Goal: Task Accomplishment & Management: Use online tool/utility

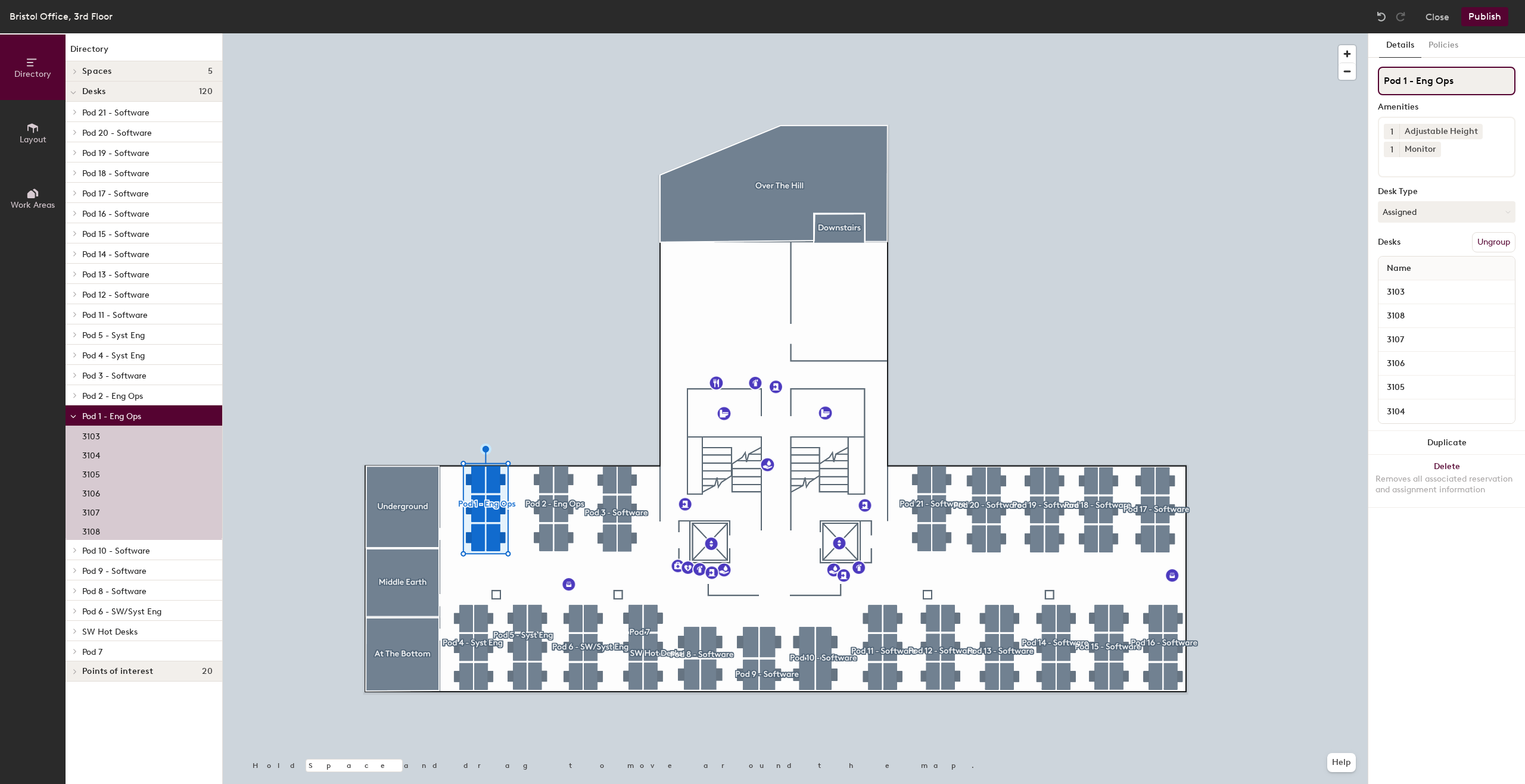
click at [1428, 79] on input "Pod 1 - Eng Ops" at bounding box center [1446, 81] width 138 height 29
drag, startPoint x: 1414, startPoint y: 79, endPoint x: 1457, endPoint y: 79, distance: 43.0
click at [1457, 79] on input "Pod 1 - Eng Ops" at bounding box center [1446, 81] width 138 height 29
paste input "System Software Engineering"
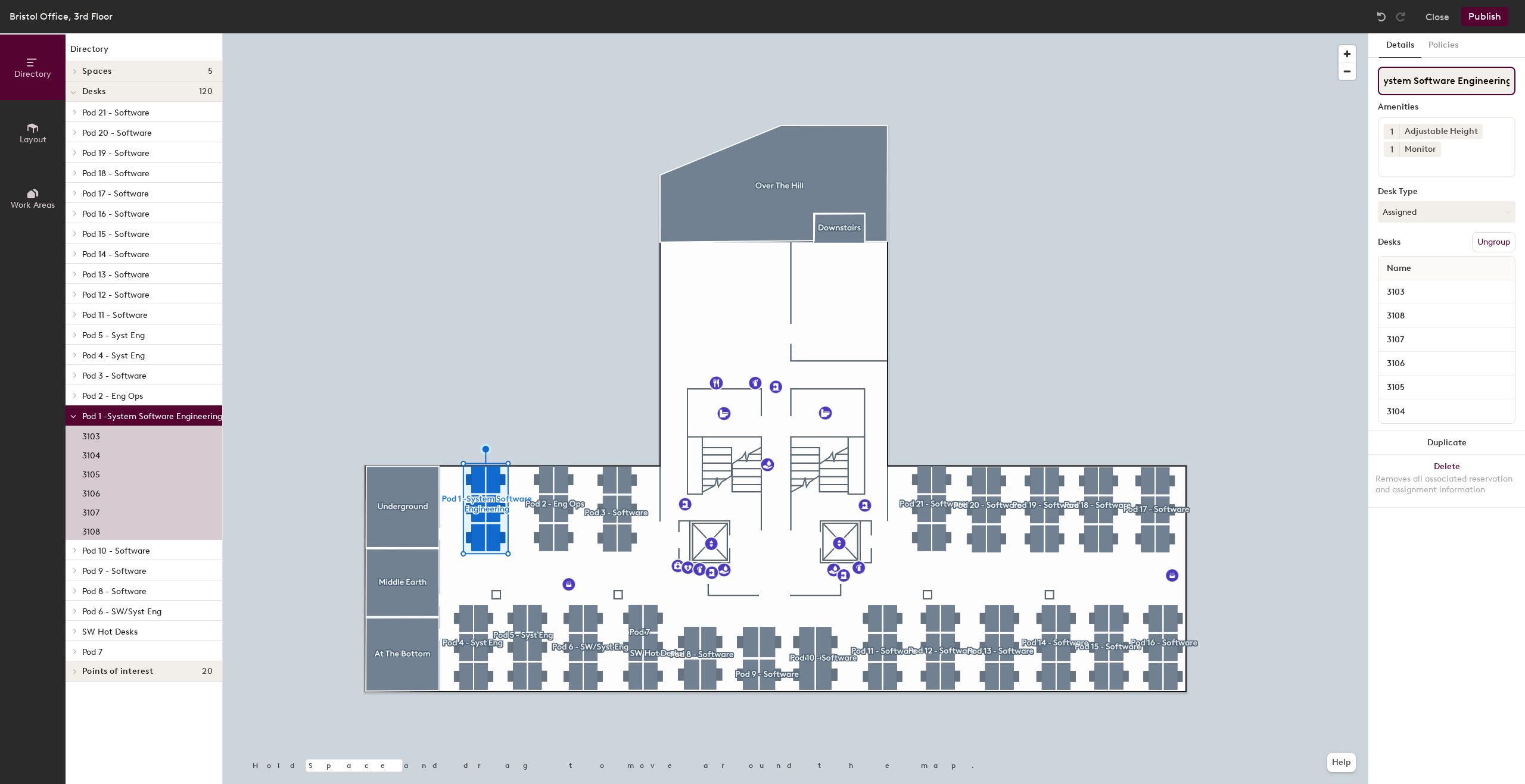
type input "Pod 1 -System Software Engineering"
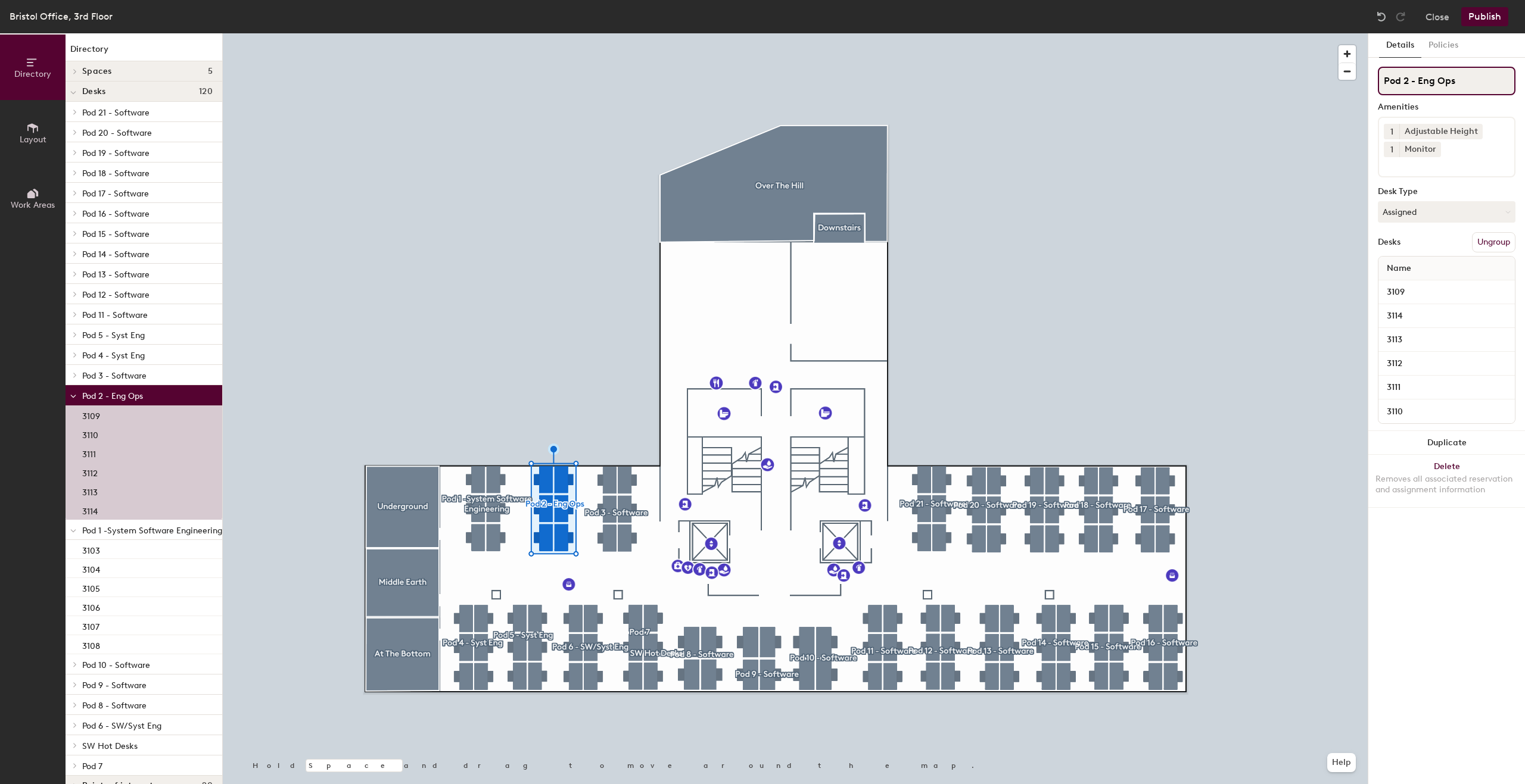
drag, startPoint x: 1419, startPoint y: 78, endPoint x: 1488, endPoint y: 74, distance: 69.1
click at [1488, 74] on input "Pod 2 - Eng Ops" at bounding box center [1446, 81] width 138 height 29
paste input "System Software Engineering"
type input "Pod 2 - System Software Engineering"
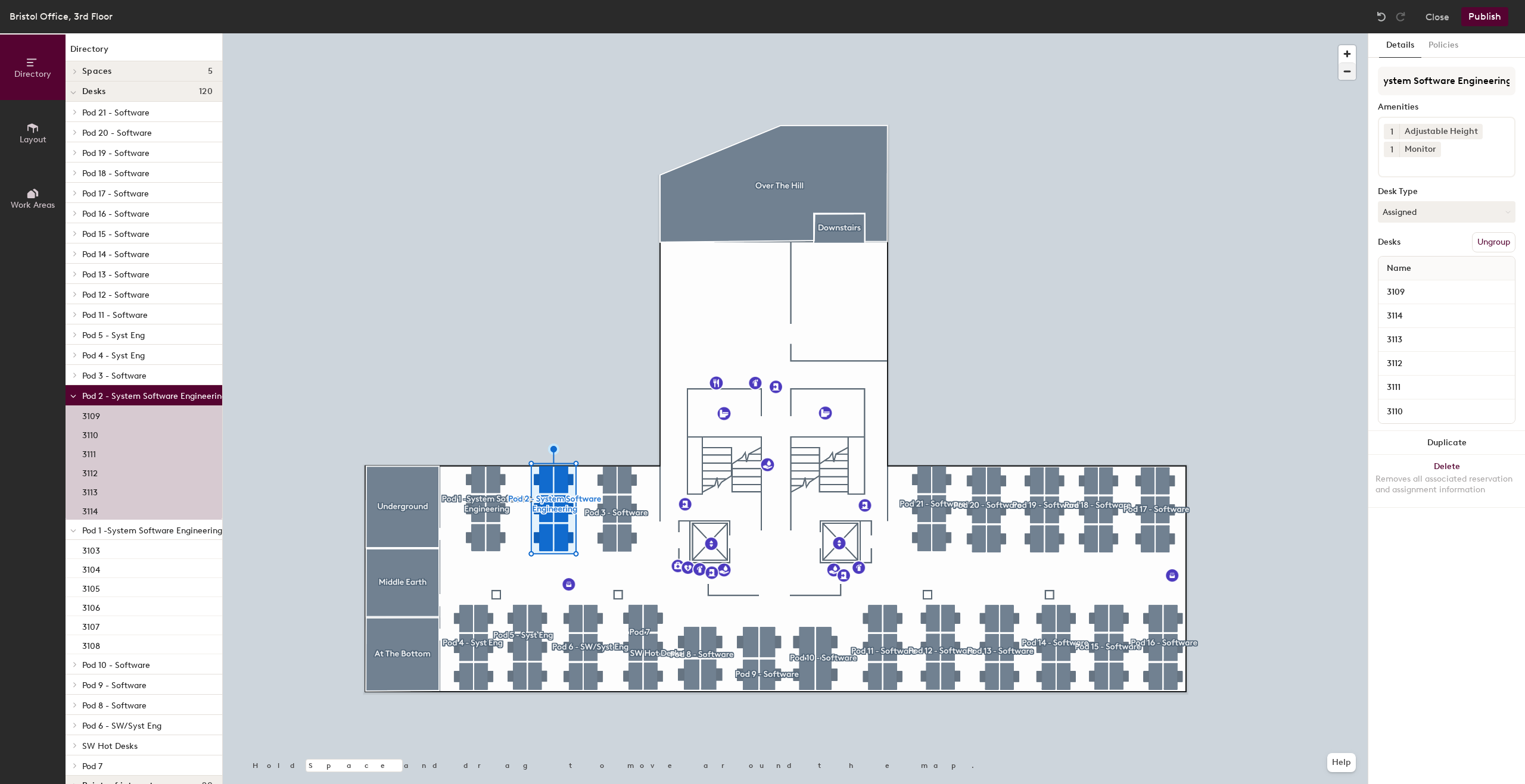
scroll to position [0, 0]
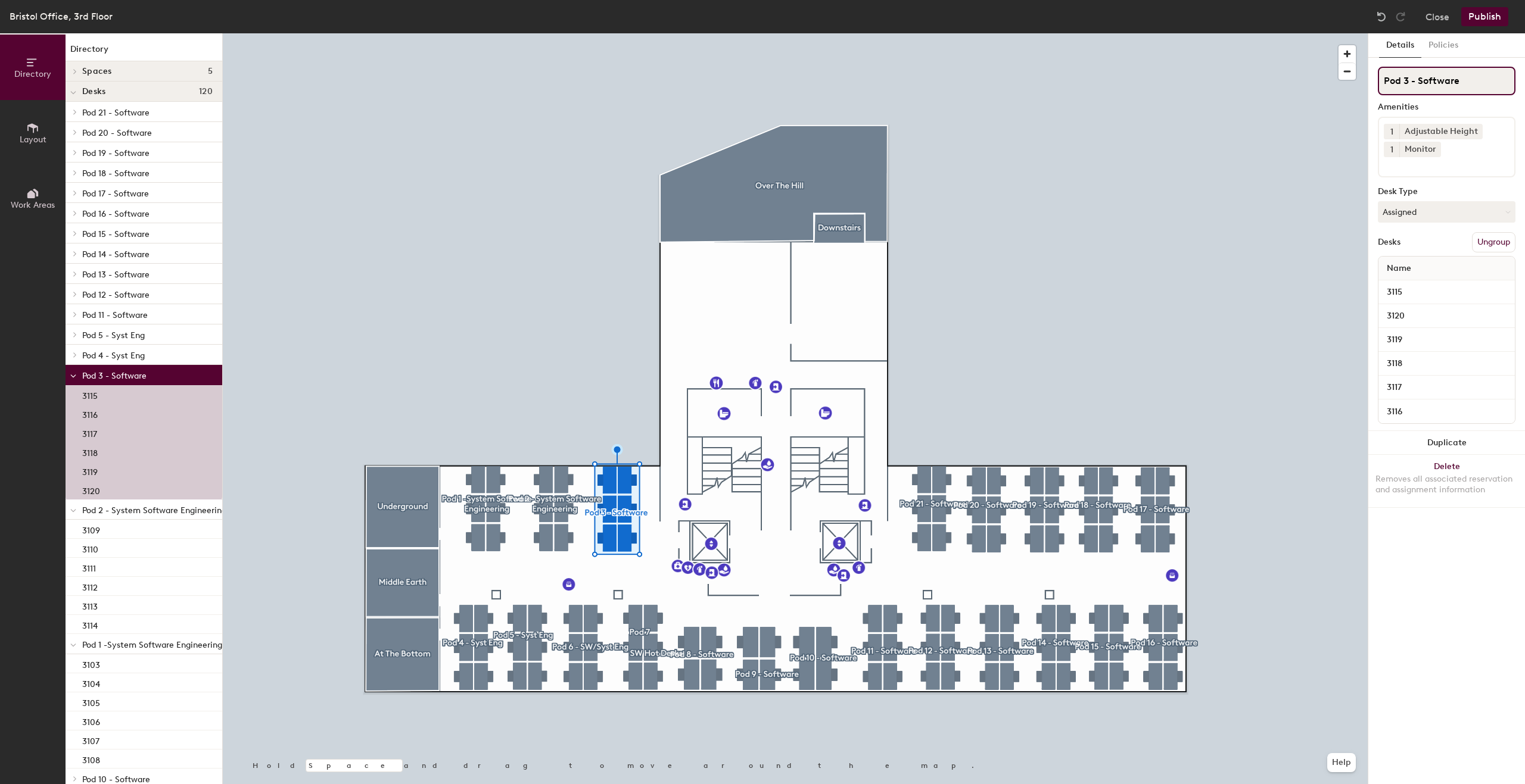
drag, startPoint x: 1418, startPoint y: 79, endPoint x: 1496, endPoint y: 81, distance: 78.0
click at [1496, 81] on input "Pod 3 - Software" at bounding box center [1446, 81] width 138 height 29
paste input "ystem Software Engineering"
type input "Pod 3 - System Software Engineering"
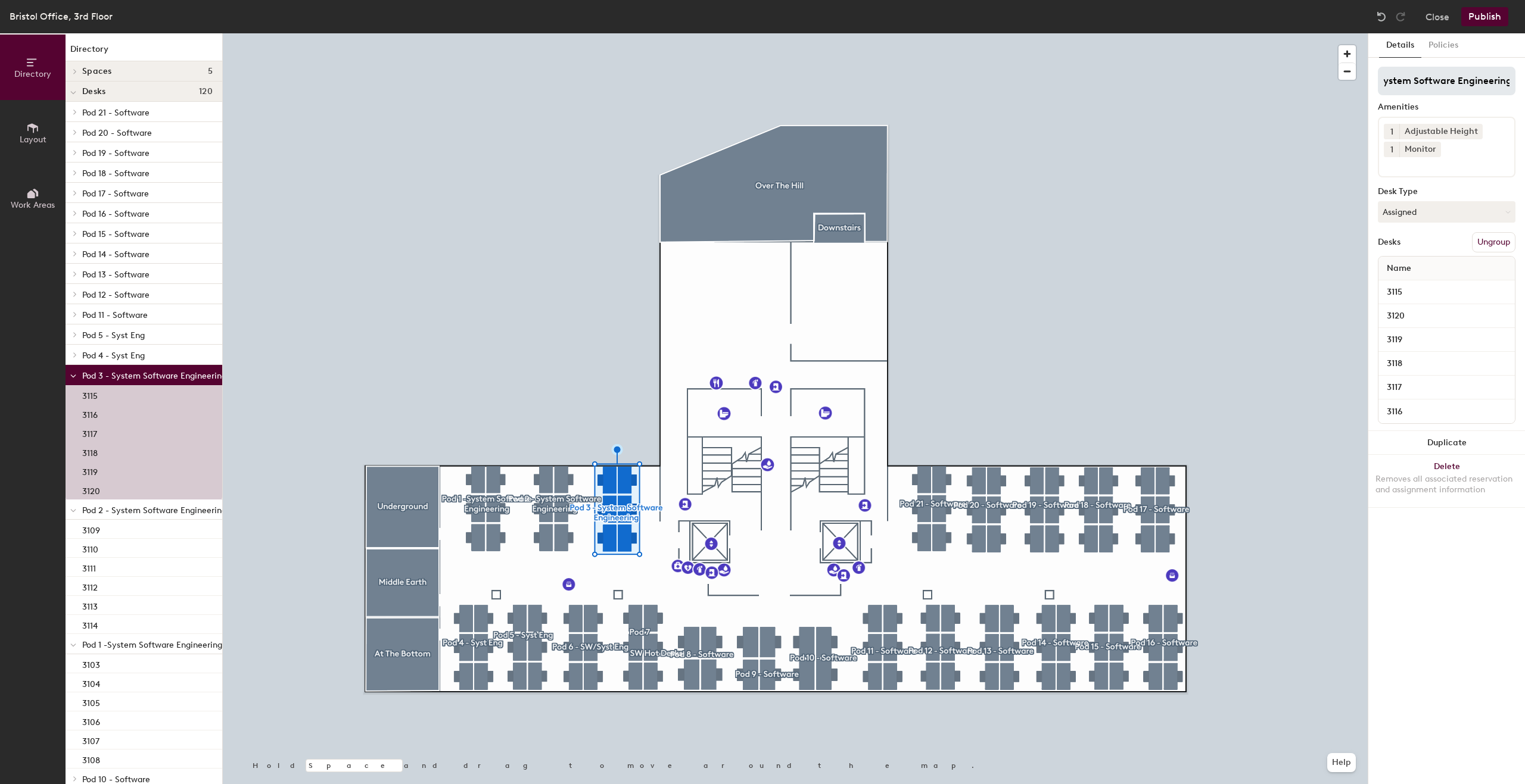
scroll to position [0, 0]
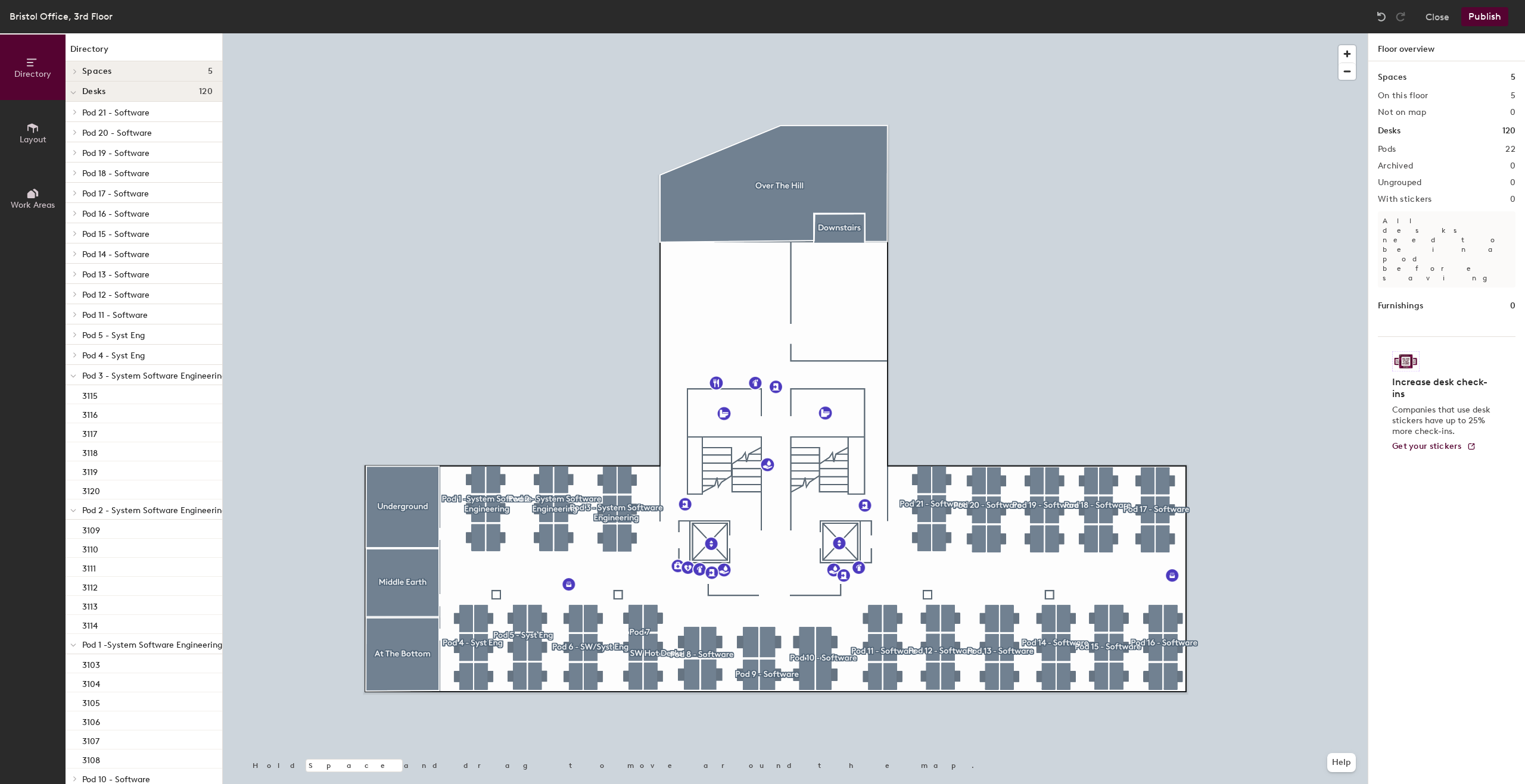
click at [1491, 14] on button "Publish" at bounding box center [1485, 16] width 47 height 19
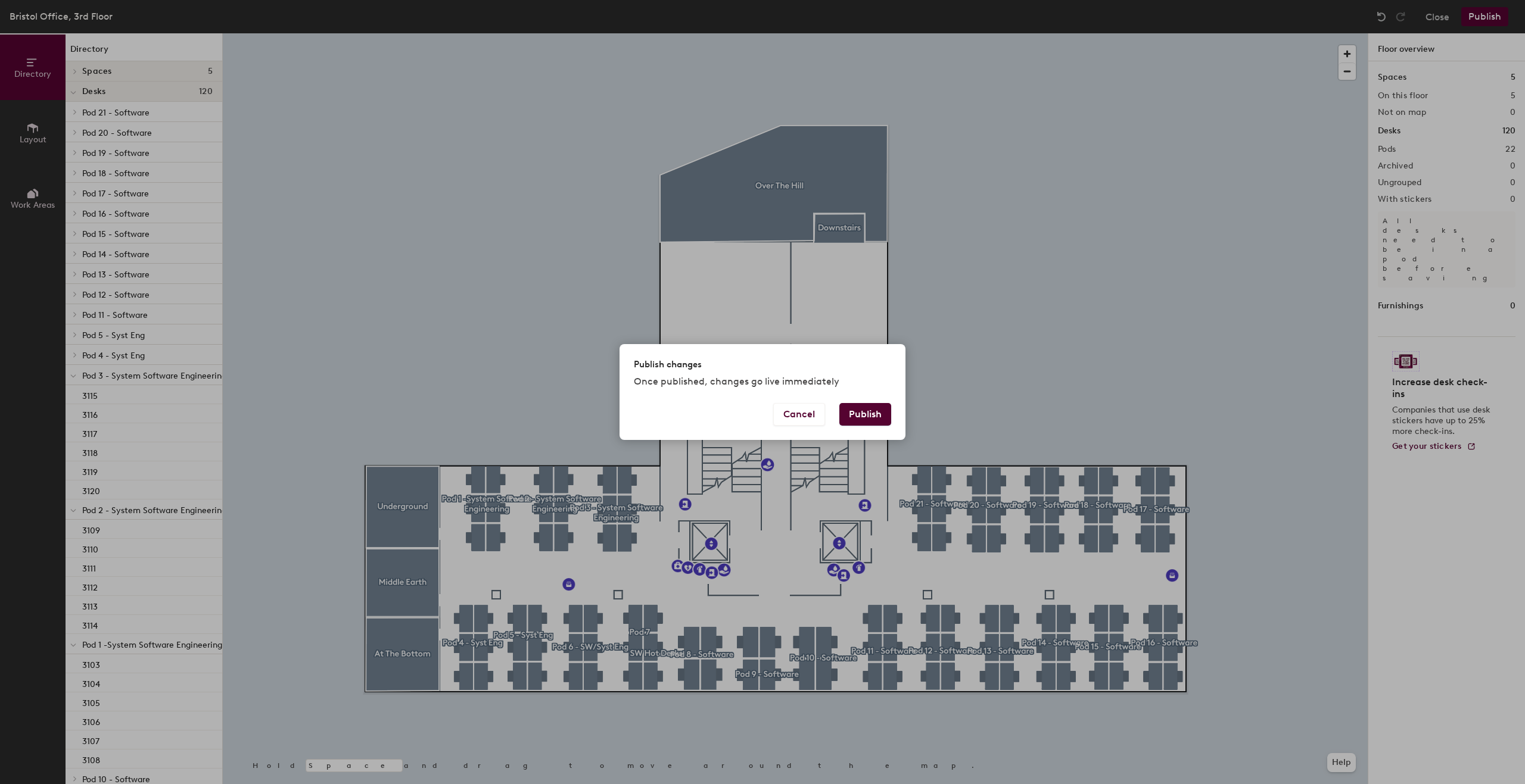
click at [860, 417] on button "Publish" at bounding box center [865, 414] width 52 height 23
